Goal: Navigation & Orientation: Find specific page/section

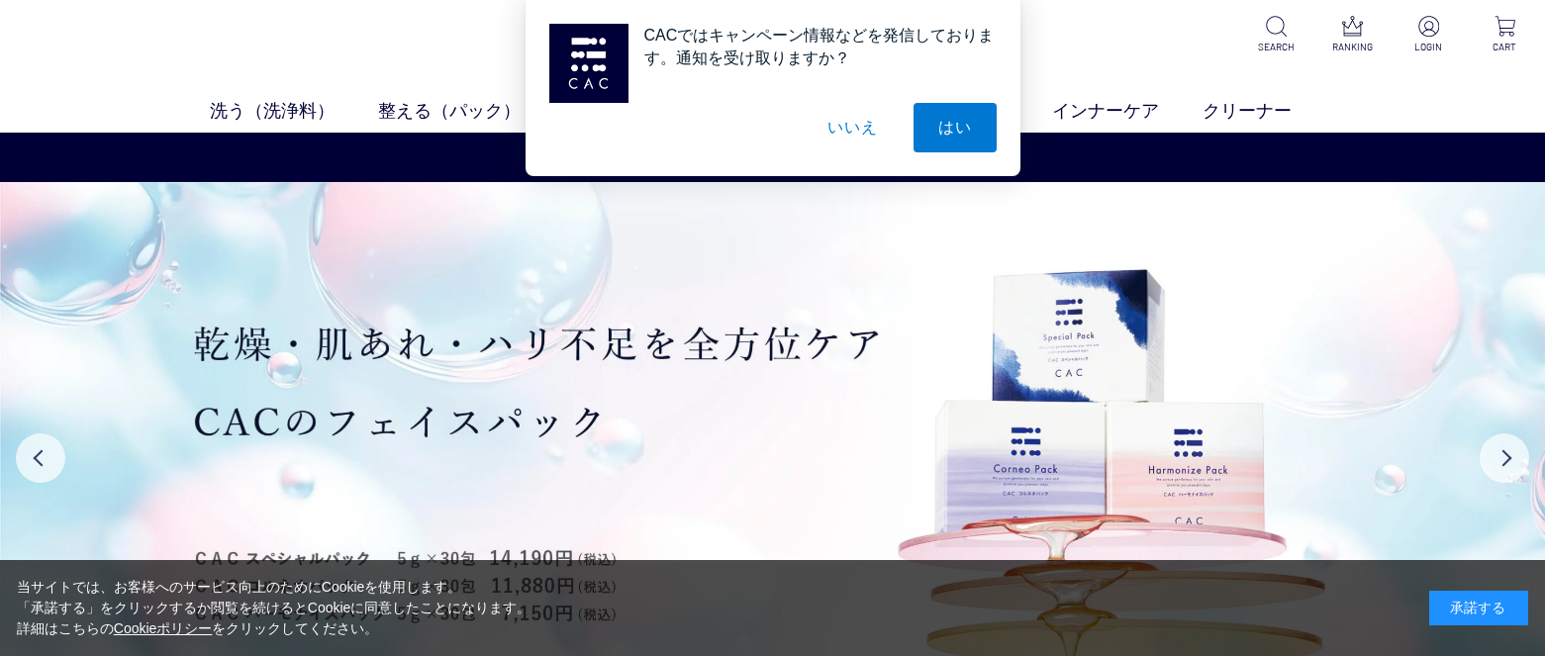
click at [840, 125] on button "いいえ" at bounding box center [852, 127] width 99 height 49
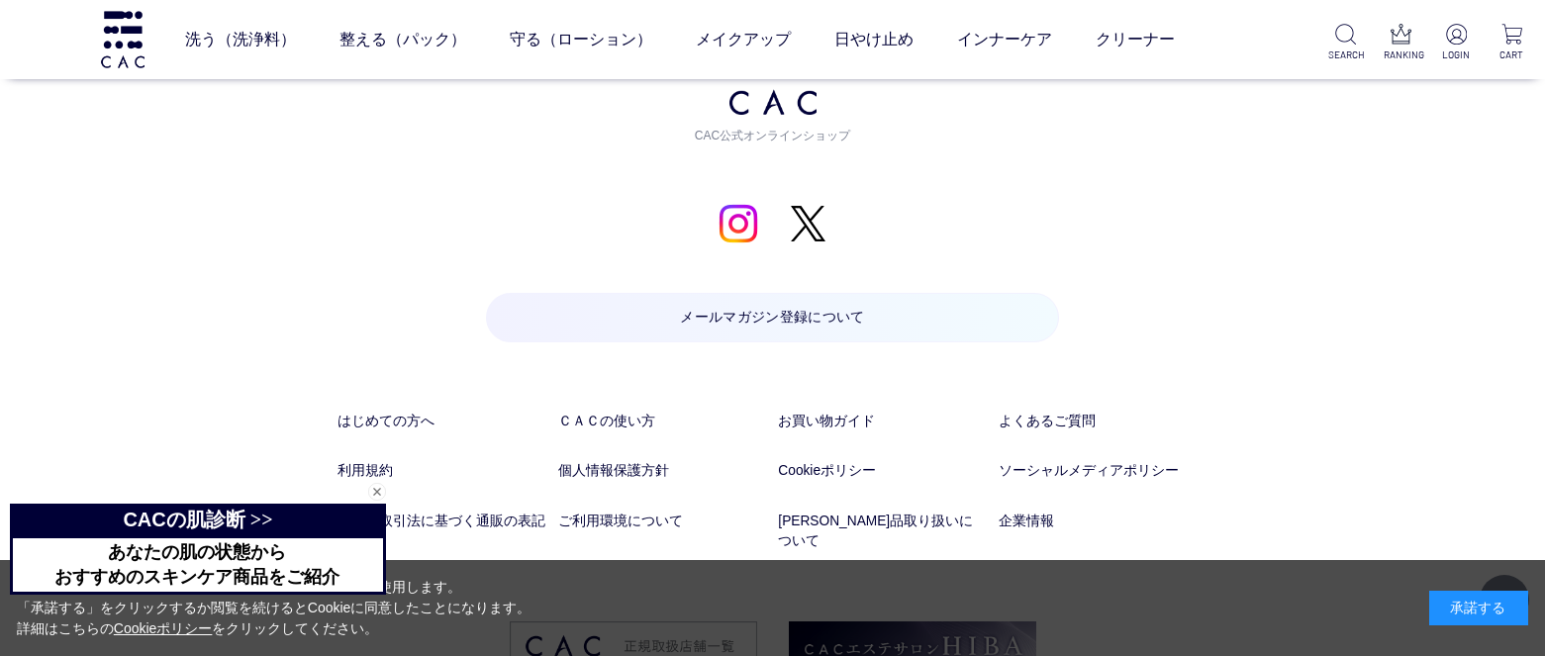
scroll to position [10396, 0]
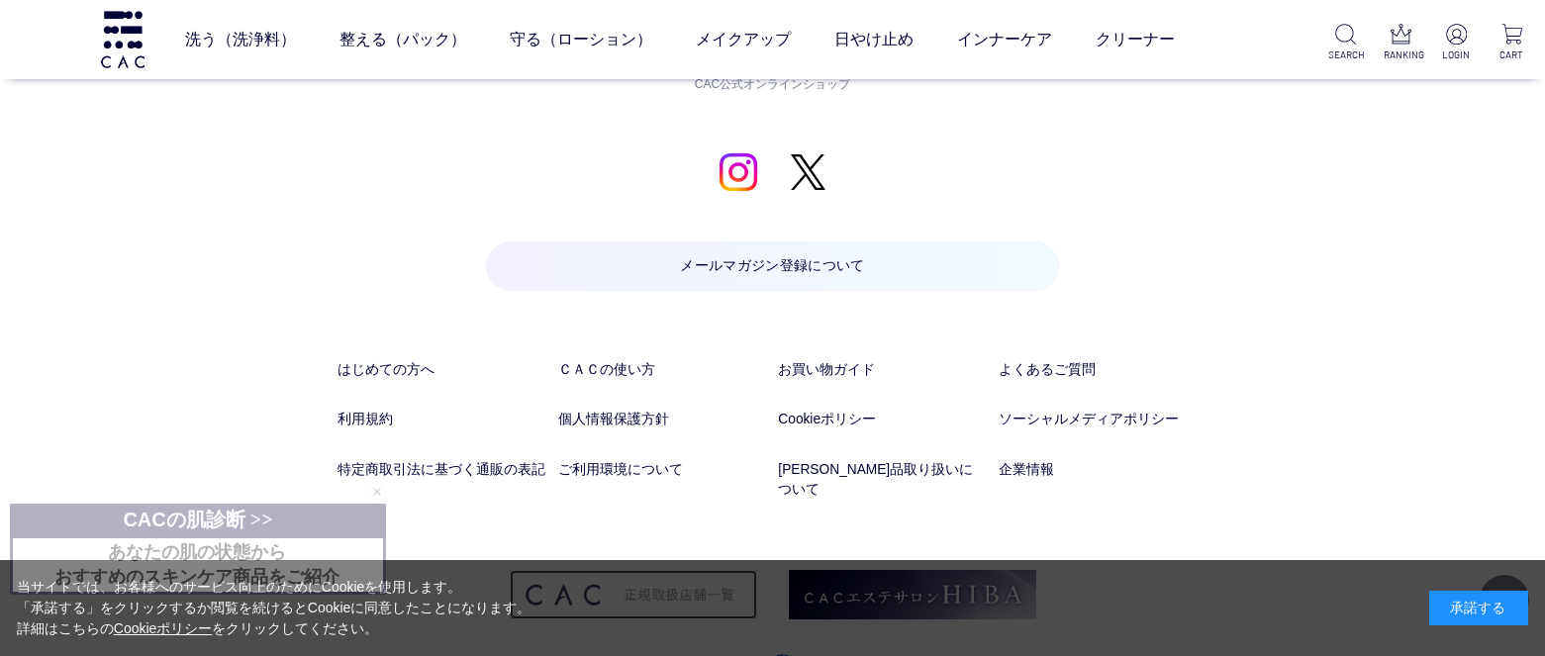
click at [713, 570] on img at bounding box center [633, 594] width 247 height 49
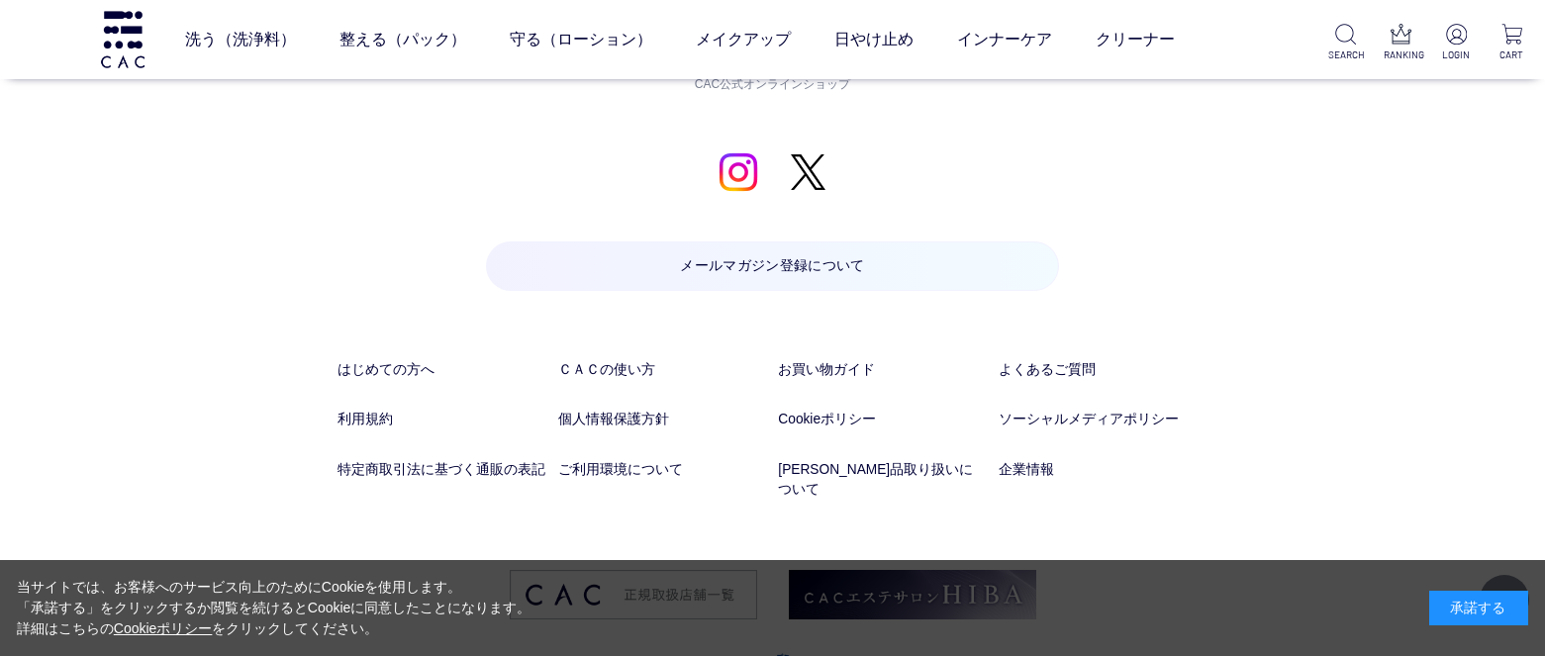
scroll to position [10384, 0]
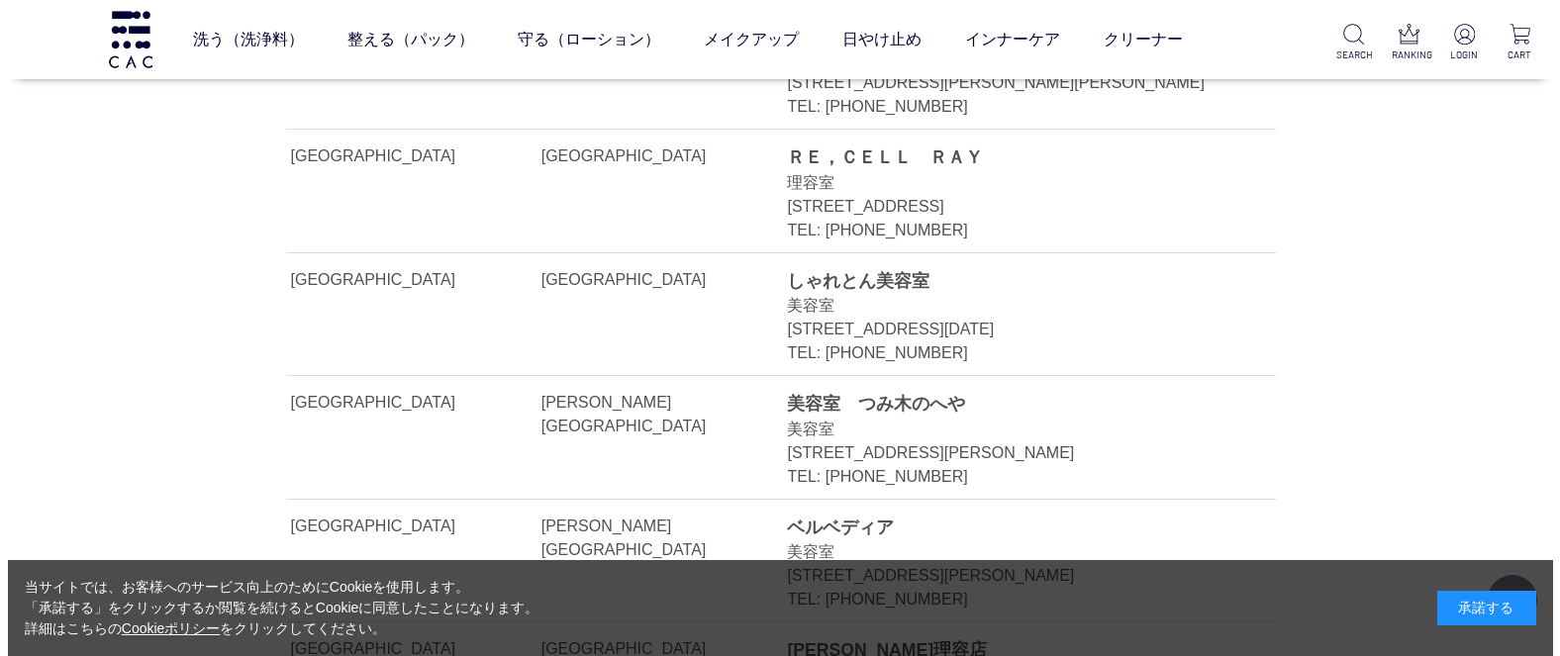
scroll to position [39603, 0]
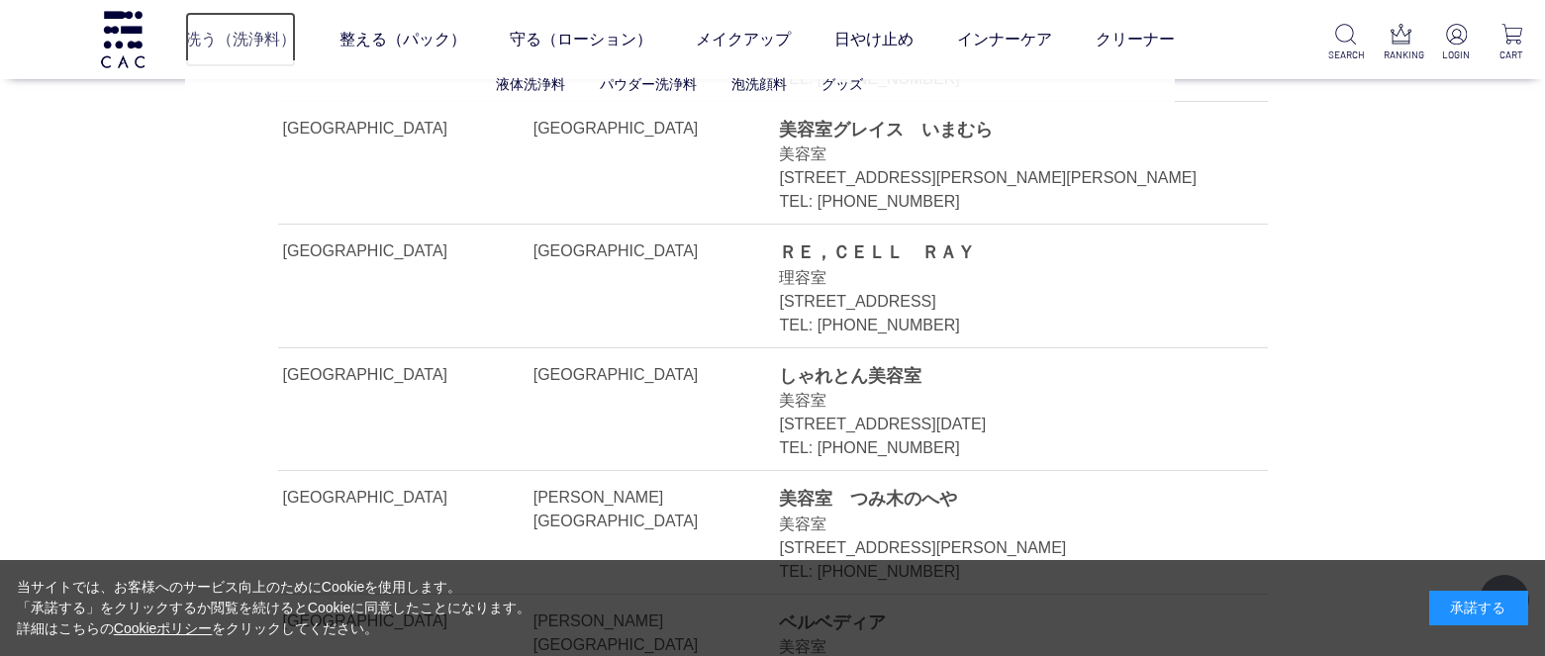
click at [256, 38] on link "洗う（洗浄料）" at bounding box center [240, 39] width 111 height 55
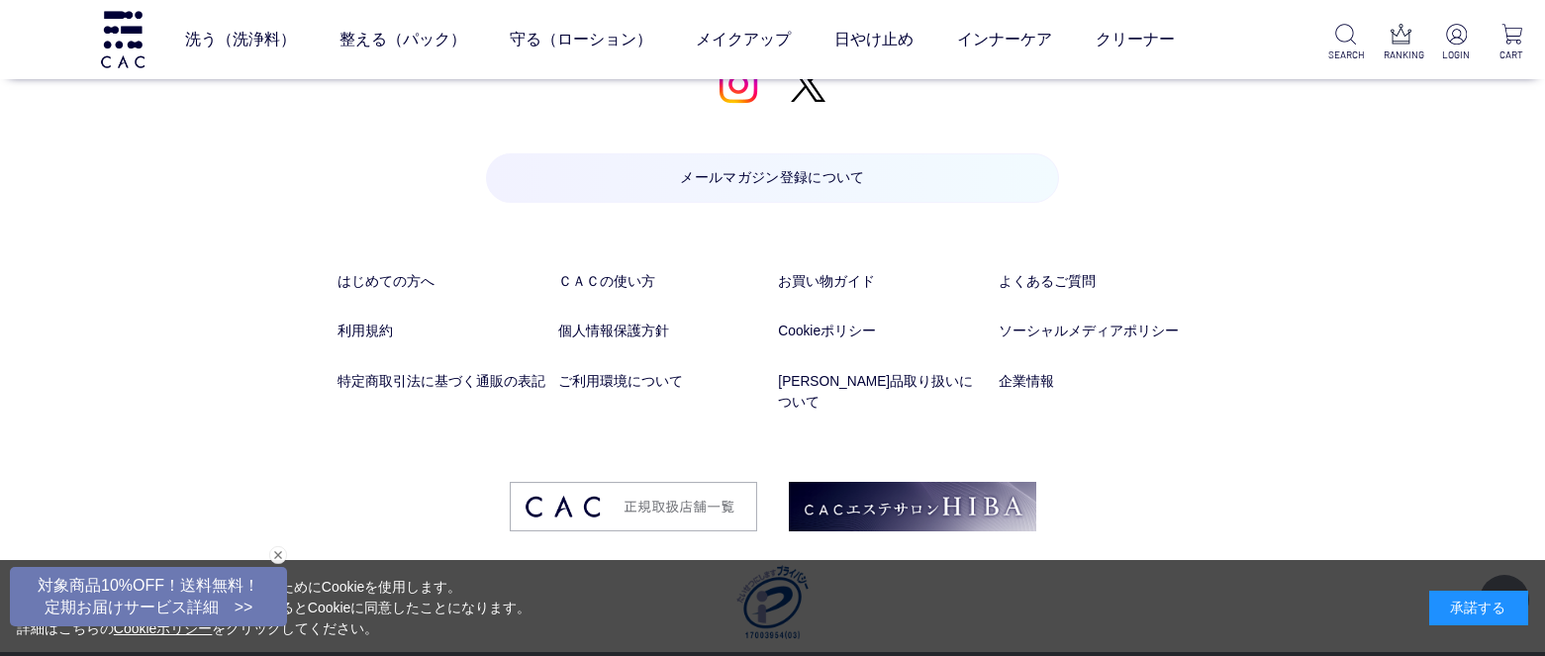
scroll to position [3794, 0]
